Goal: Information Seeking & Learning: Learn about a topic

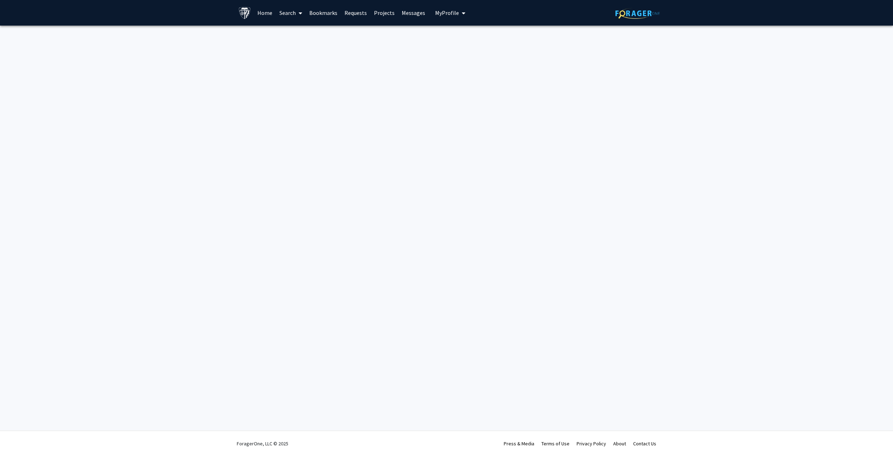
click at [629, 16] on img at bounding box center [637, 13] width 44 height 11
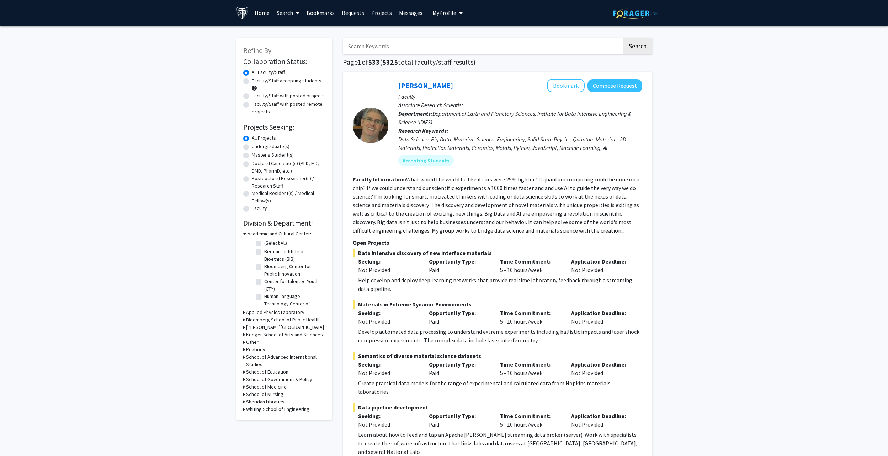
click at [252, 163] on label "Doctoral Candidate(s) (PhD, MD, DMD, PharmD, etc.)" at bounding box center [288, 167] width 73 height 15
click at [252, 163] on input "Doctoral Candidate(s) (PhD, MD, DMD, PharmD, etc.)" at bounding box center [254, 162] width 5 height 5
radio input "true"
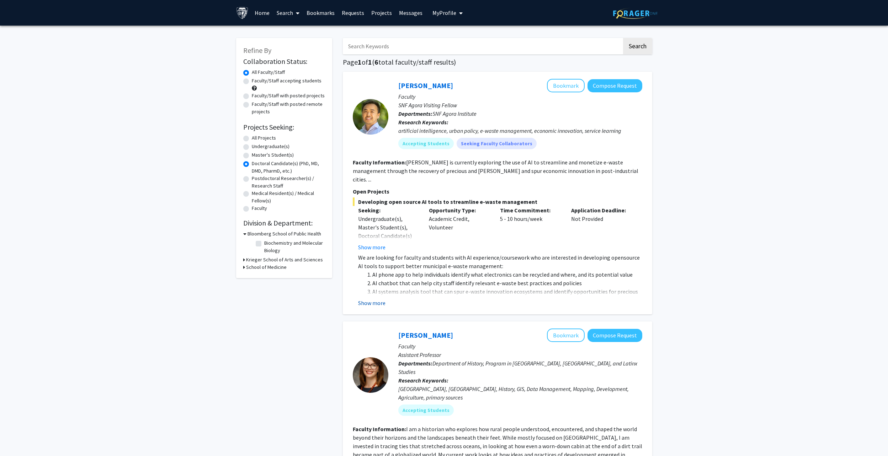
click at [379, 299] on button "Show more" at bounding box center [371, 303] width 27 height 9
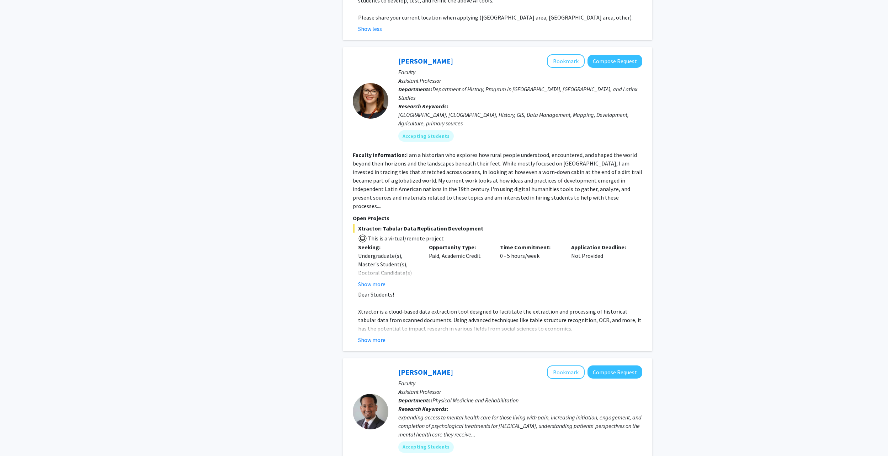
scroll to position [320, 0]
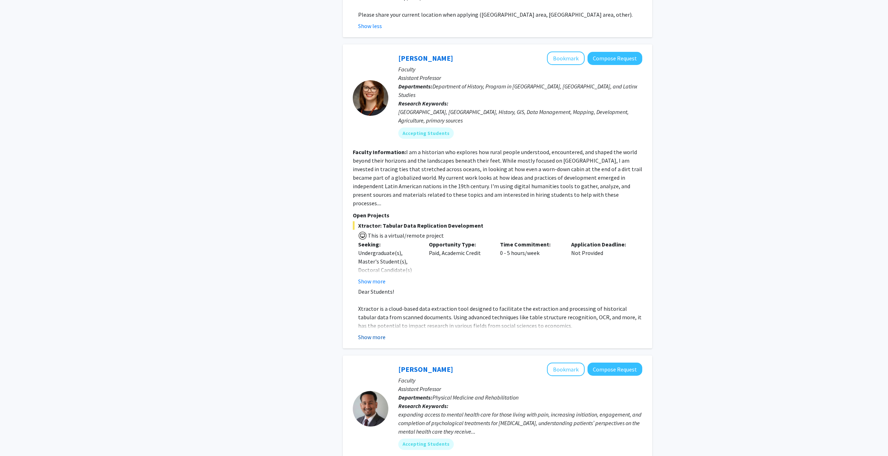
click at [379, 333] on button "Show more" at bounding box center [371, 337] width 27 height 9
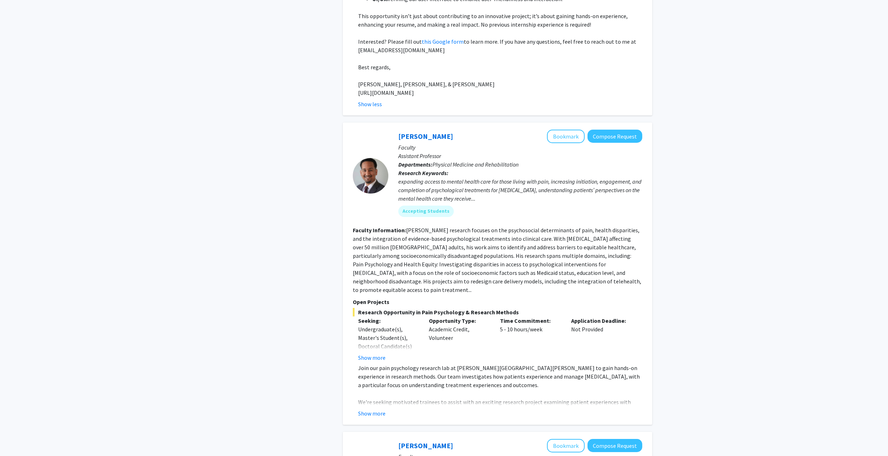
scroll to position [782, 0]
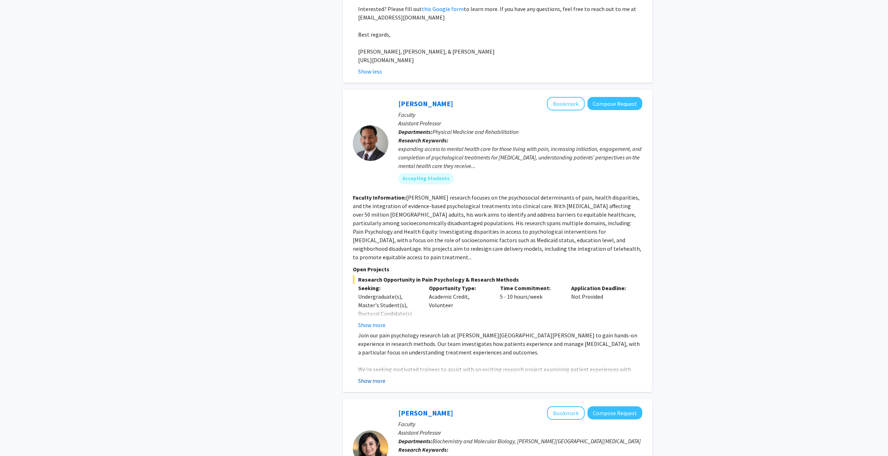
click at [370, 377] on button "Show more" at bounding box center [371, 381] width 27 height 9
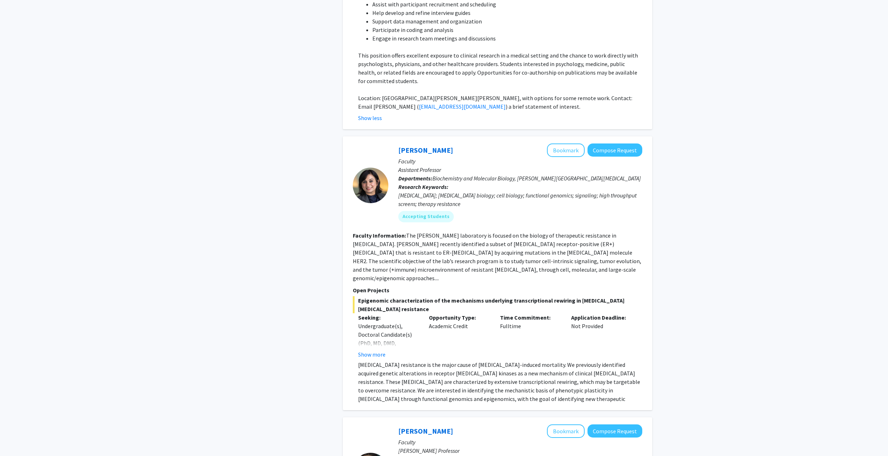
scroll to position [1209, 0]
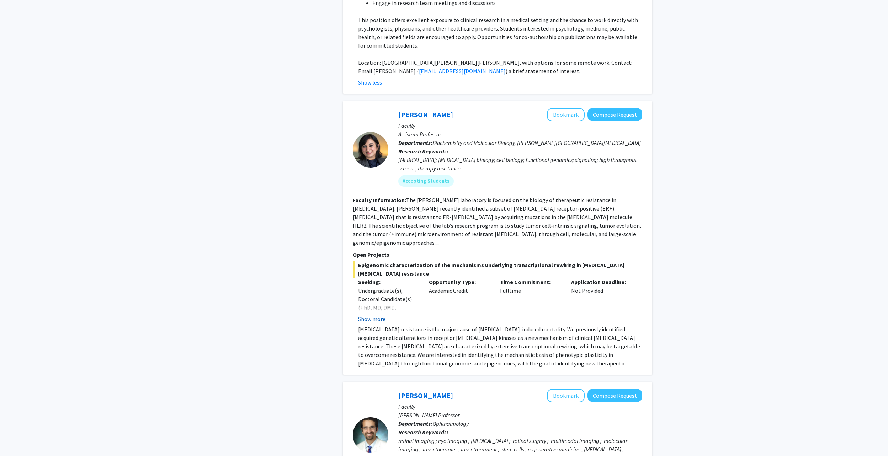
click at [361, 315] on button "Show more" at bounding box center [371, 319] width 27 height 9
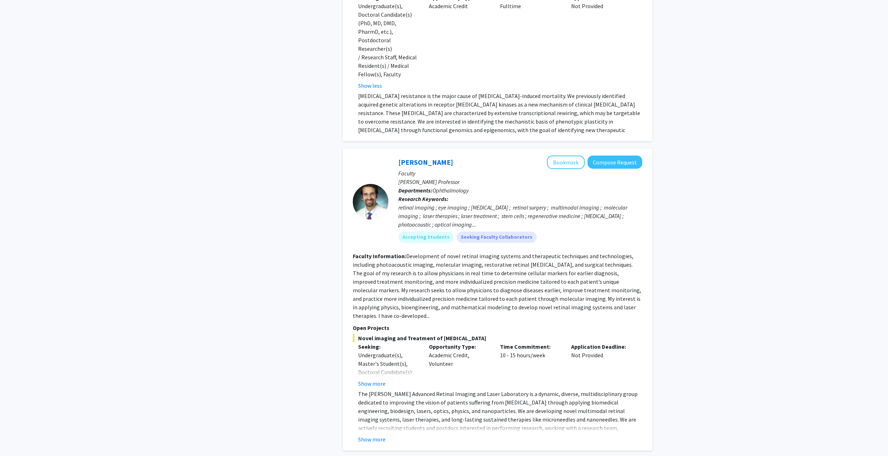
scroll to position [1564, 0]
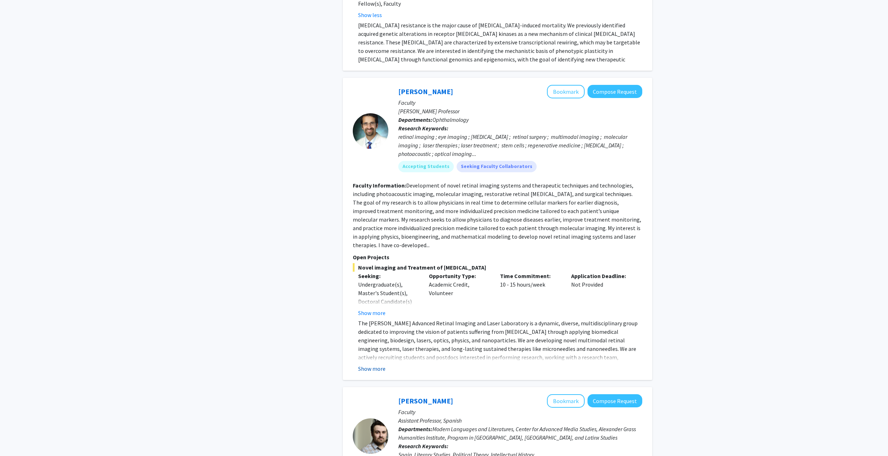
click at [374, 365] on button "Show more" at bounding box center [371, 369] width 27 height 9
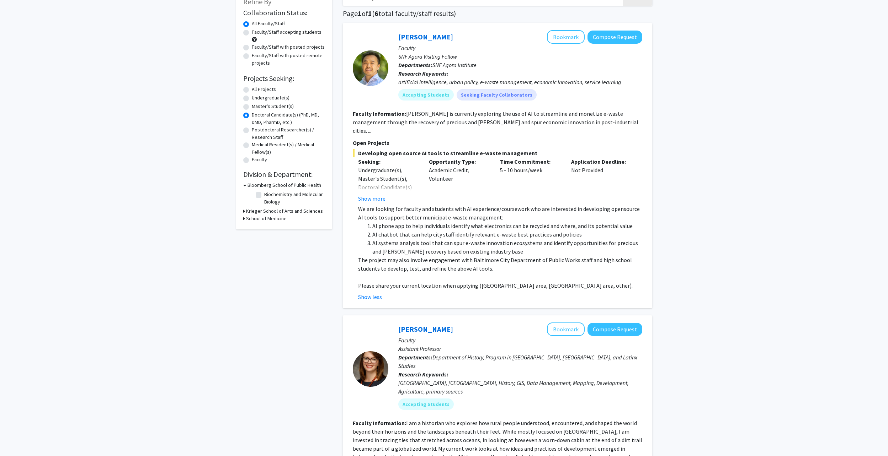
scroll to position [0, 0]
